Goal: Task Accomplishment & Management: Manage account settings

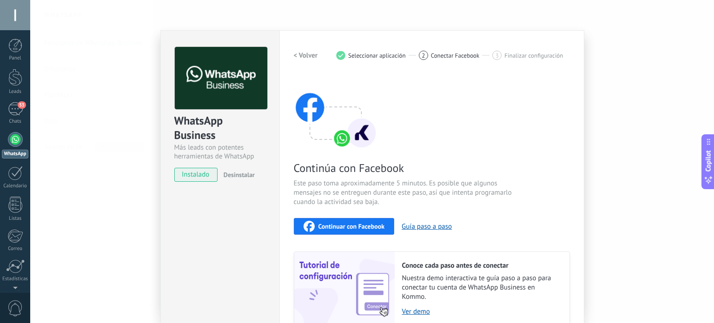
scroll to position [13, 0]
click at [328, 225] on span "Continuar con Facebook" at bounding box center [351, 226] width 66 height 7
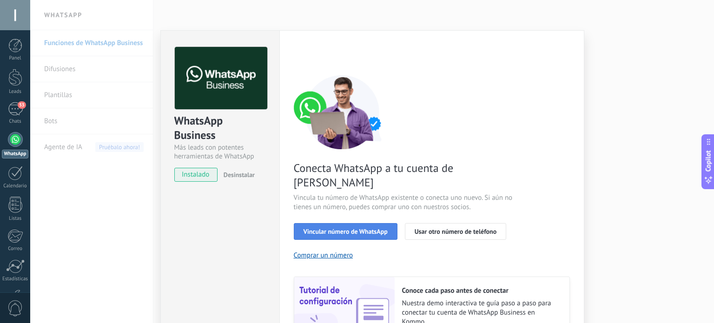
click at [352, 223] on button "Vincular número de WhatsApp" at bounding box center [346, 231] width 104 height 17
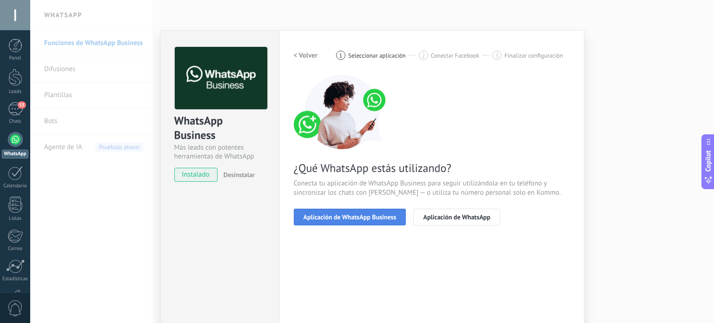
click at [355, 221] on button "Aplicación de WhatsApp Business" at bounding box center [350, 217] width 112 height 17
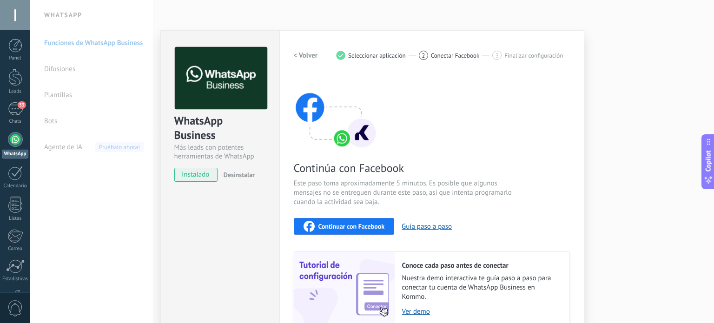
click at [354, 223] on span "Continuar con Facebook" at bounding box center [351, 226] width 66 height 7
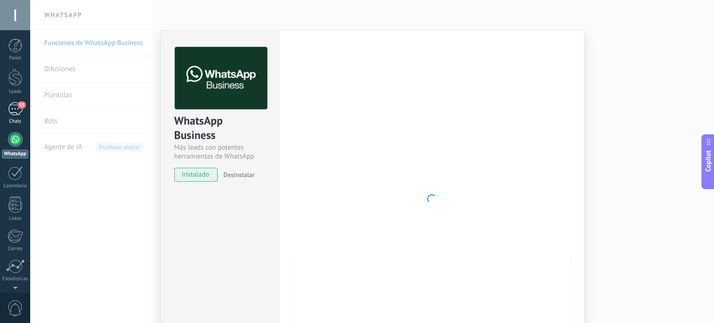
click at [17, 113] on div "53" at bounding box center [15, 108] width 15 height 13
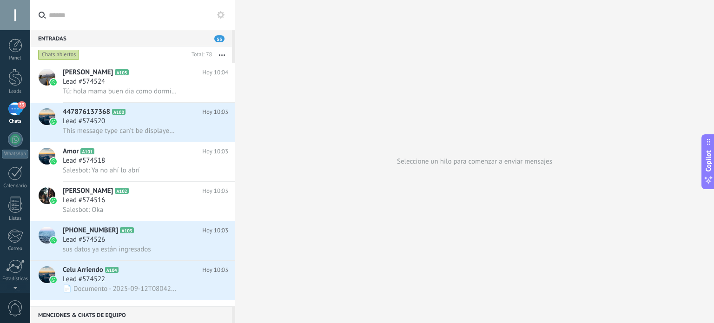
click at [222, 20] on button at bounding box center [220, 14] width 11 height 11
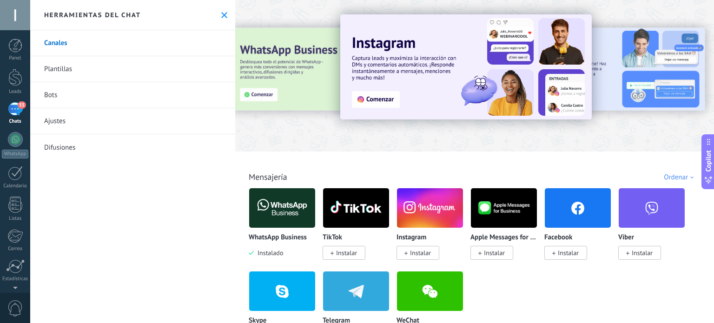
click at [123, 122] on link "Ajustes" at bounding box center [132, 121] width 205 height 26
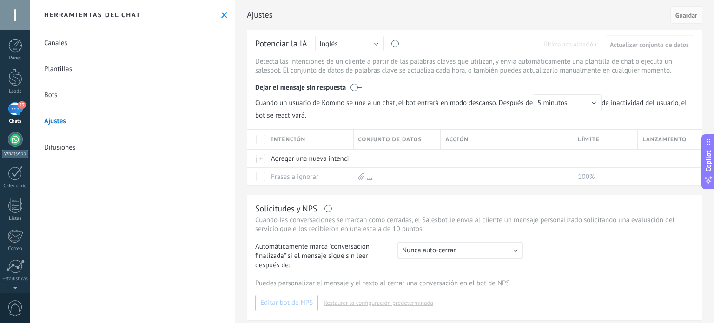
click at [15, 142] on div at bounding box center [15, 139] width 15 height 15
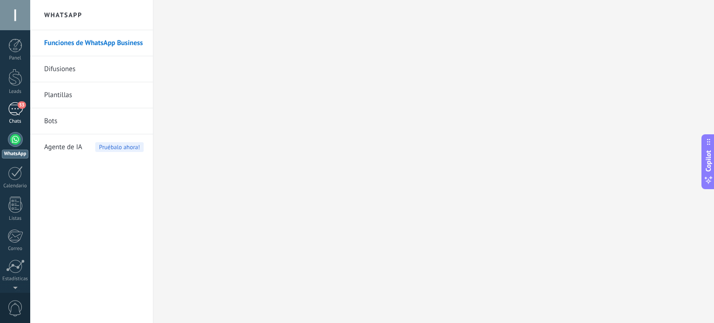
click at [20, 111] on div "53" at bounding box center [15, 108] width 15 height 13
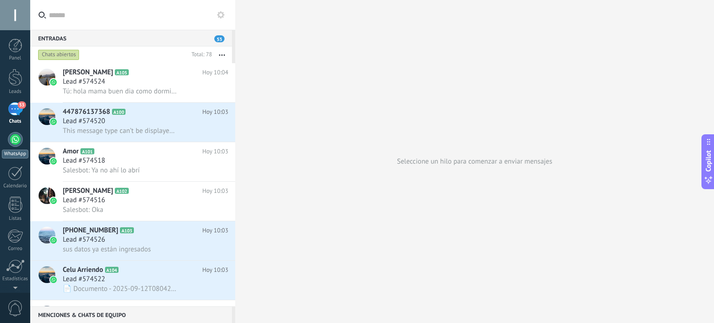
click at [17, 143] on div at bounding box center [15, 139] width 15 height 15
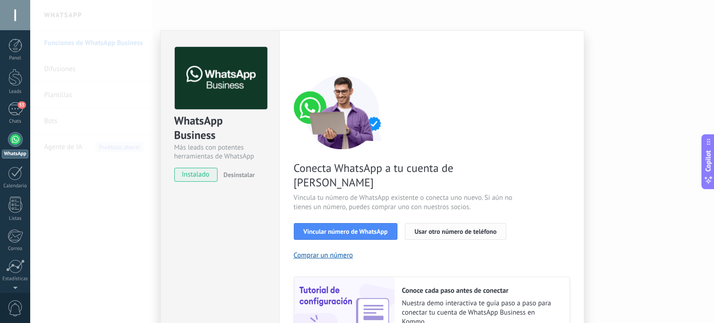
click at [490, 228] on span "Usar otro número de teléfono" at bounding box center [456, 231] width 82 height 7
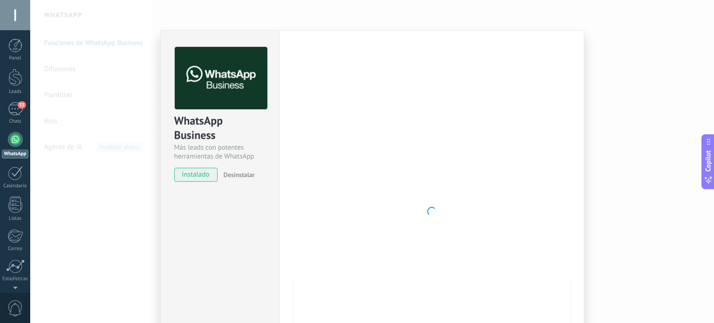
click at [21, 142] on div at bounding box center [15, 139] width 15 height 15
click at [13, 111] on div "53" at bounding box center [15, 108] width 15 height 13
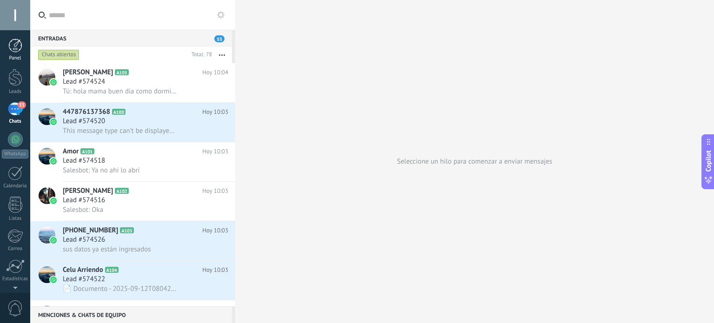
click at [13, 51] on div at bounding box center [15, 46] width 14 height 14
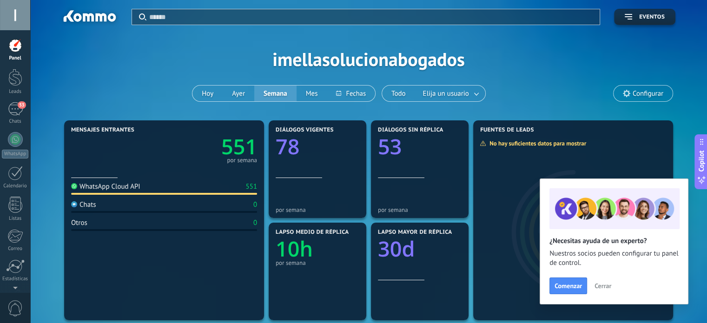
click at [651, 94] on span "Configurar" at bounding box center [648, 94] width 31 height 8
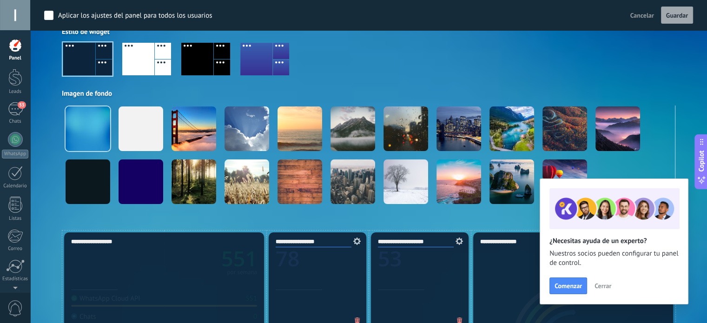
scroll to position [139, 0]
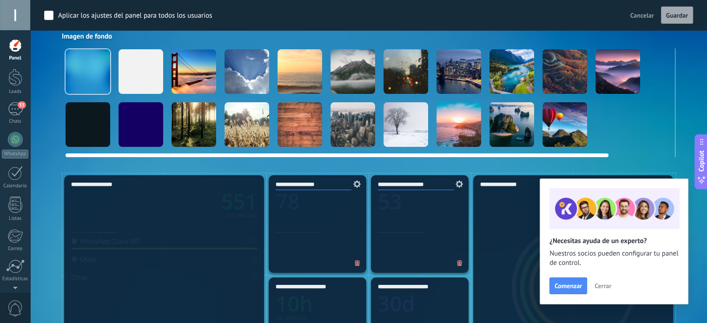
click at [300, 73] on div at bounding box center [300, 71] width 45 height 45
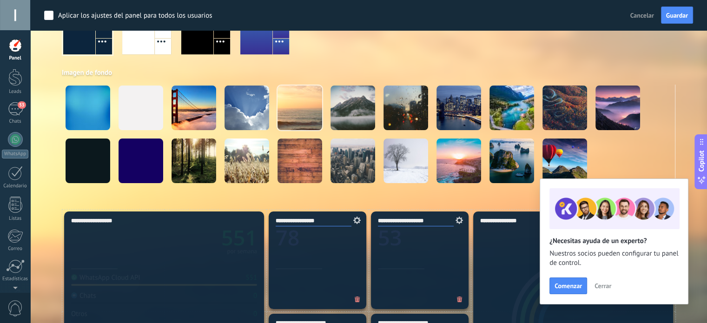
scroll to position [0, 0]
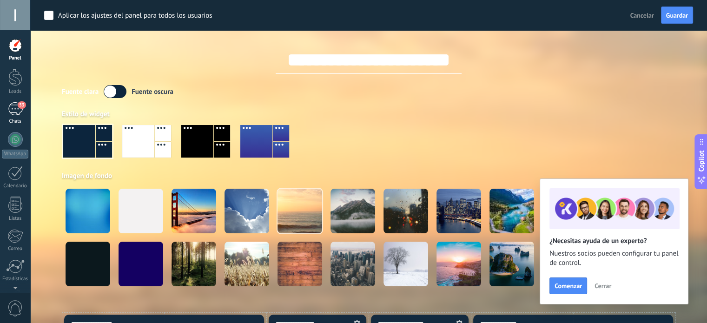
click at [13, 108] on div "53" at bounding box center [15, 108] width 15 height 13
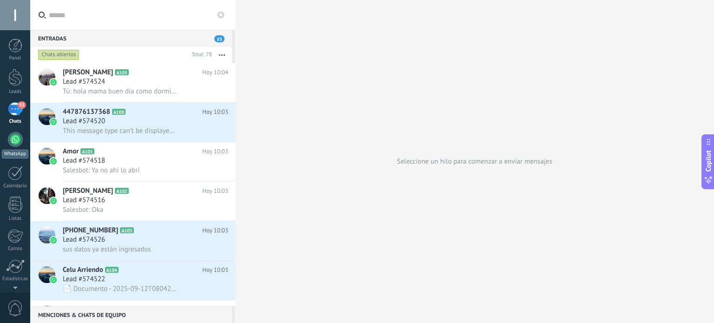
click at [16, 146] on div at bounding box center [15, 139] width 15 height 15
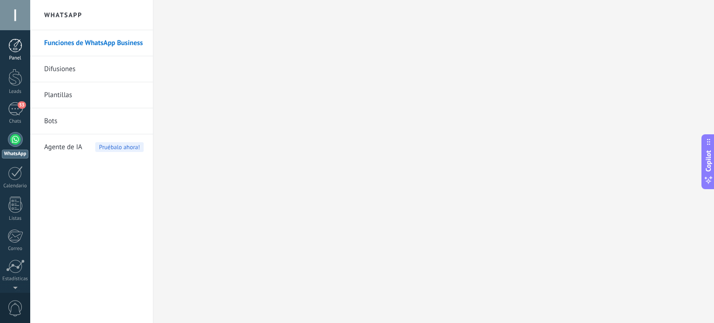
click at [14, 44] on div at bounding box center [15, 46] width 14 height 14
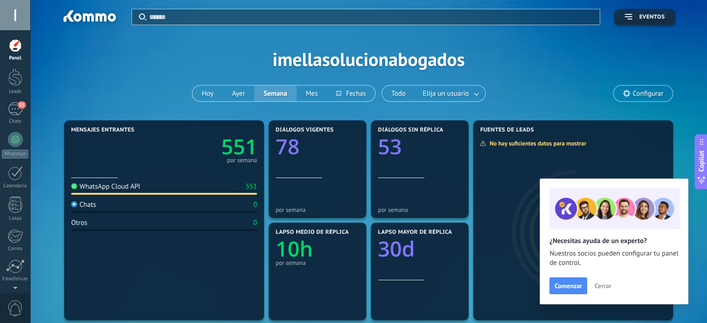
click at [635, 95] on span "Configurar" at bounding box center [648, 94] width 31 height 8
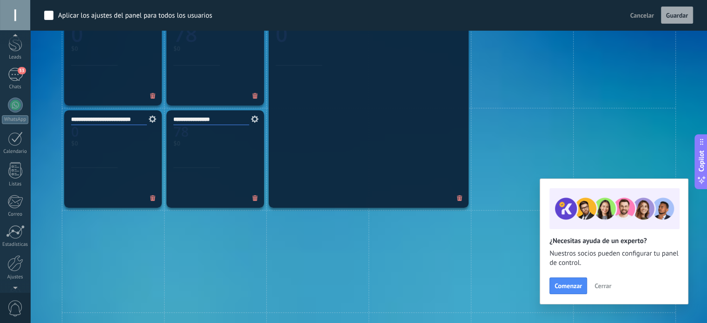
scroll to position [63, 0]
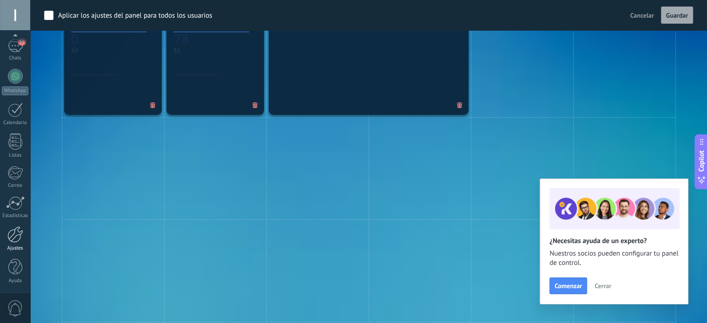
click at [17, 235] on div at bounding box center [15, 234] width 16 height 16
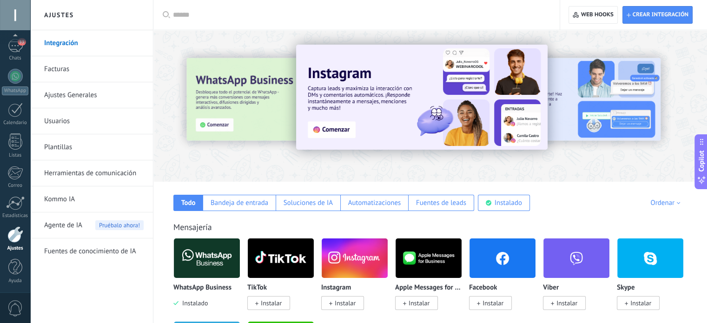
click at [62, 46] on link "Integración" at bounding box center [93, 43] width 99 height 26
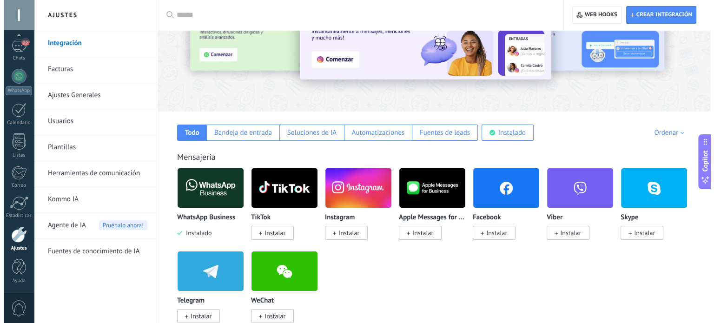
scroll to position [93, 0]
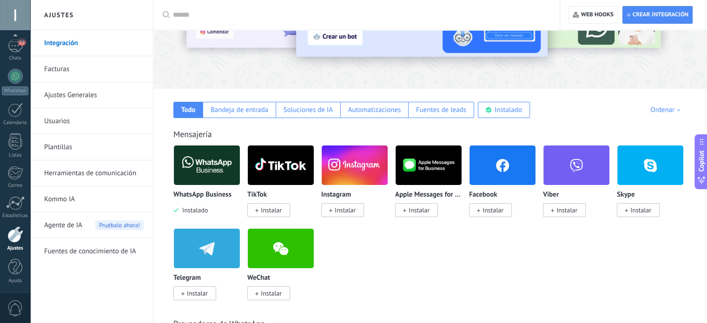
click at [212, 173] on img at bounding box center [207, 165] width 66 height 45
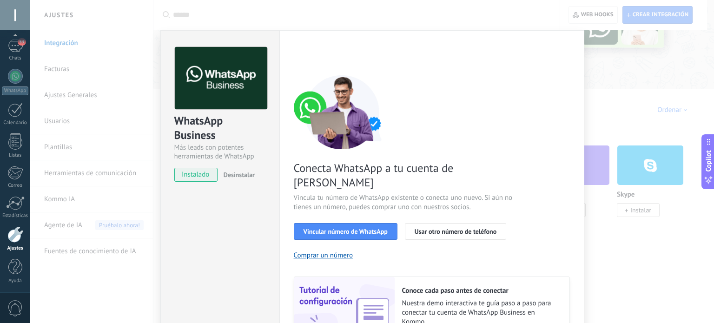
scroll to position [89, 0]
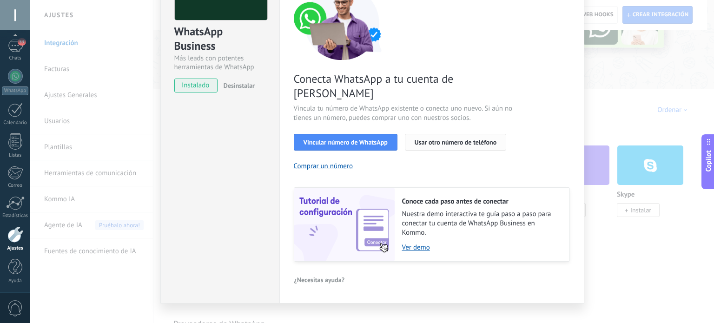
click at [444, 139] on span "Usar otro número de teléfono" at bounding box center [456, 142] width 82 height 7
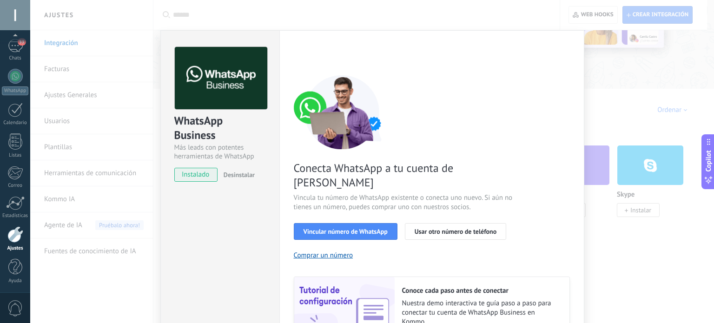
click at [611, 111] on div "WhatsApp Business Más leads con potentes herramientas de WhatsApp instalado Des…" at bounding box center [372, 161] width 684 height 323
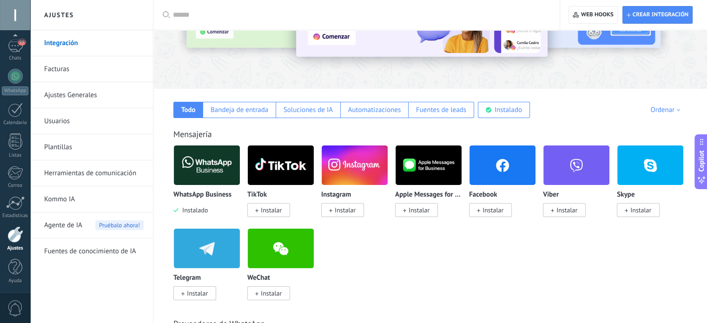
click at [225, 174] on img at bounding box center [207, 165] width 66 height 45
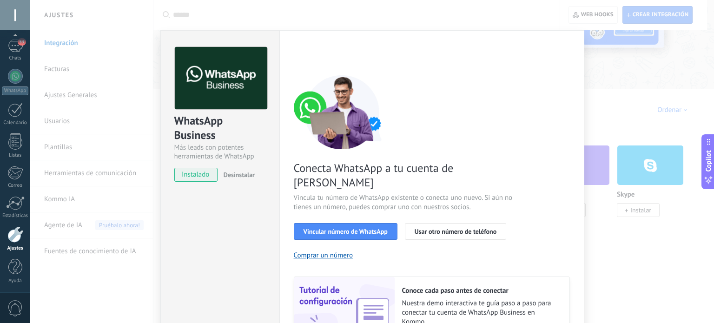
click at [212, 251] on div "WhatsApp Business Más leads con potentes herramientas de WhatsApp instalado Des…" at bounding box center [219, 211] width 119 height 363
click at [479, 22] on div "WhatsApp Business Más leads con potentes herramientas de WhatsApp instalado Des…" at bounding box center [372, 161] width 684 height 323
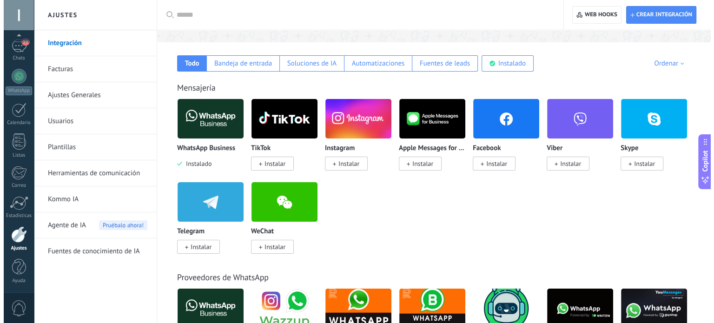
scroll to position [186, 0]
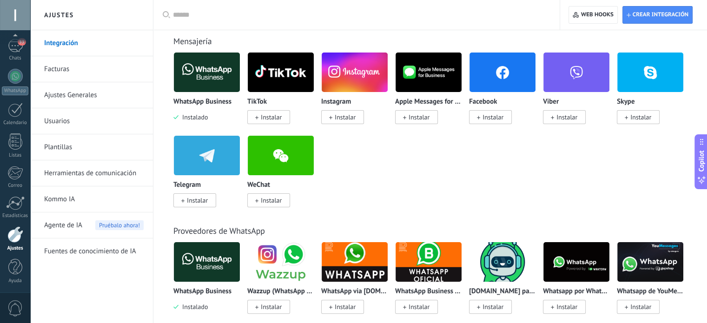
click at [214, 79] on img at bounding box center [207, 72] width 66 height 45
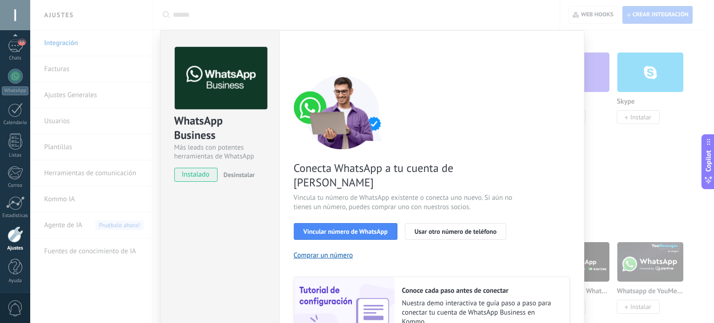
scroll to position [89, 0]
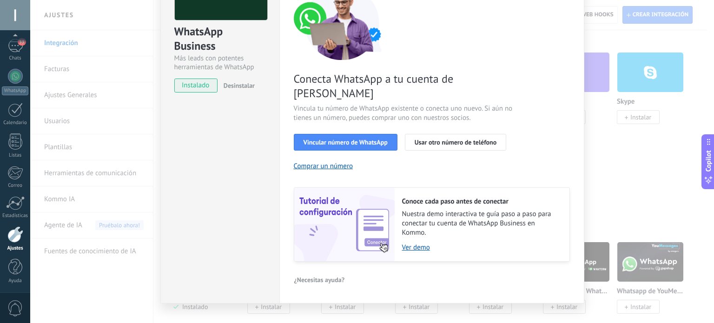
click at [236, 84] on span "Desinstalar" at bounding box center [239, 85] width 31 height 8
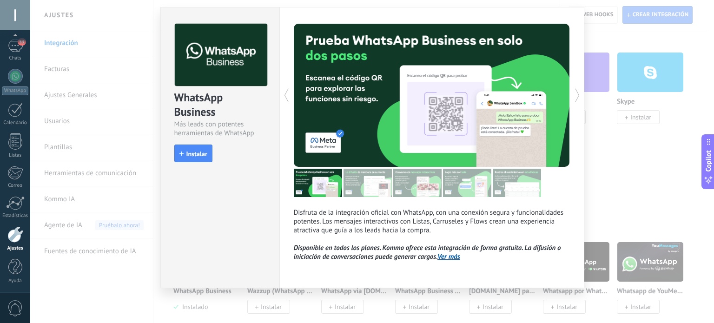
scroll to position [23, 0]
click at [577, 93] on icon at bounding box center [577, 95] width 9 height 19
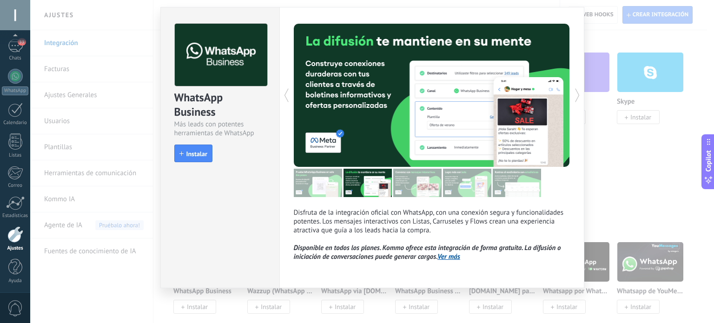
click at [248, 165] on div "WhatsApp Business Más leads con potentes herramientas de WhatsApp install Insta…" at bounding box center [220, 88] width 119 height 162
click at [640, 167] on div "WhatsApp Business Más leads con potentes herramientas de WhatsApp install Insta…" at bounding box center [372, 161] width 684 height 323
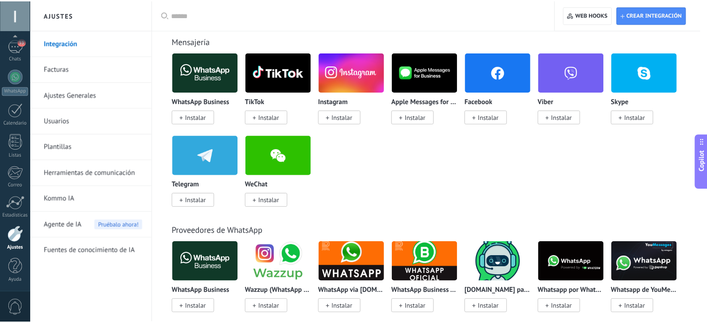
scroll to position [0, 0]
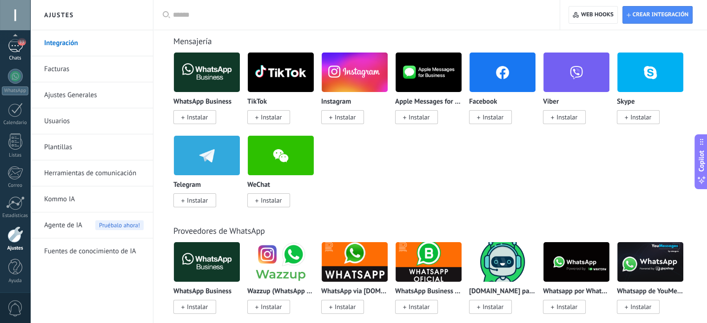
click at [16, 54] on link "53 Chats" at bounding box center [15, 50] width 30 height 22
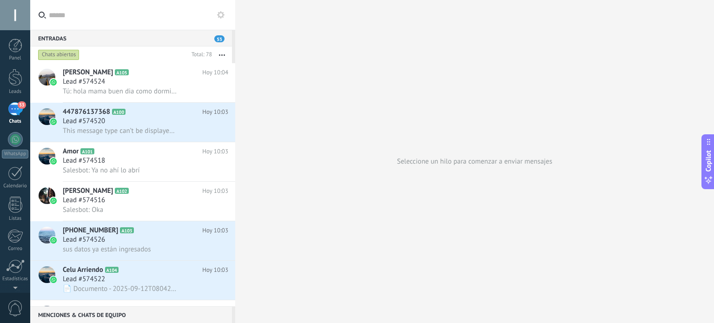
click at [221, 14] on icon at bounding box center [220, 14] width 7 height 7
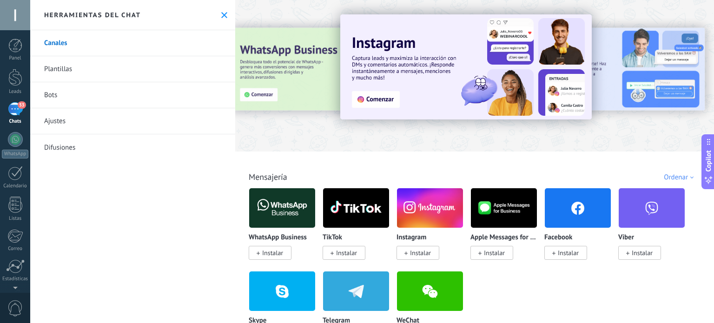
click at [221, 14] on use at bounding box center [224, 15] width 6 height 6
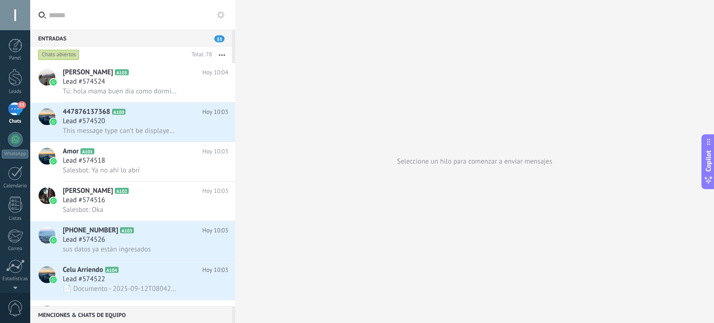
click at [223, 53] on button "button" at bounding box center [222, 54] width 20 height 17
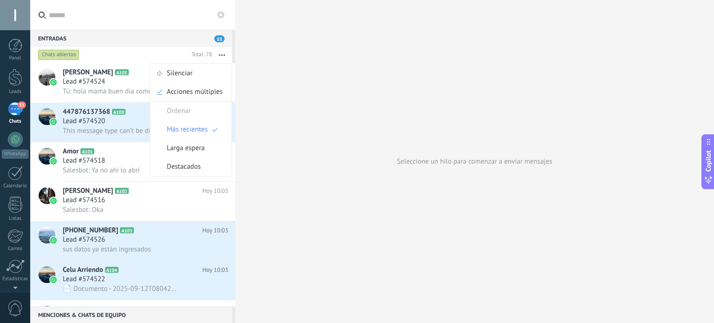
click at [174, 27] on input "text" at bounding box center [138, 15] width 179 height 30
